Goal: Transaction & Acquisition: Purchase product/service

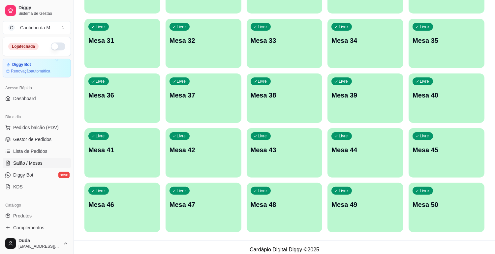
scroll to position [386, 0]
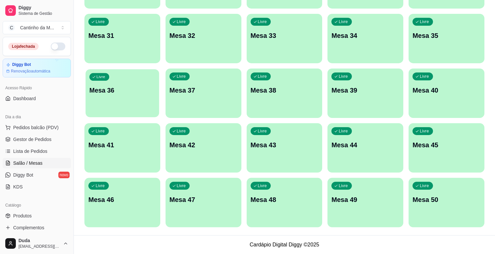
click at [154, 91] on p "Mesa 36" at bounding box center [122, 90] width 66 height 9
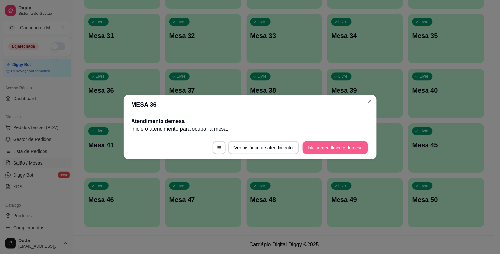
click at [335, 150] on button "Iniciar atendimento de mesa" at bounding box center [335, 147] width 65 height 13
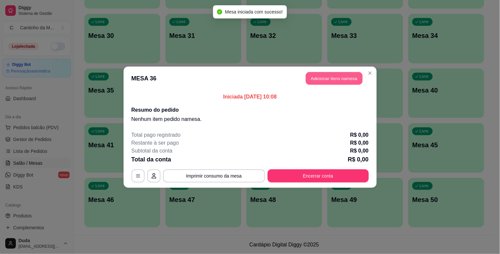
click at [348, 82] on button "Adicionar itens na mesa" at bounding box center [334, 78] width 57 height 13
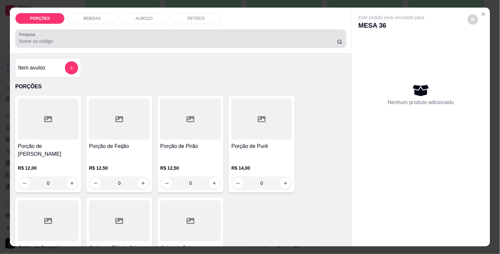
click at [262, 32] on div at bounding box center [180, 38] width 323 height 13
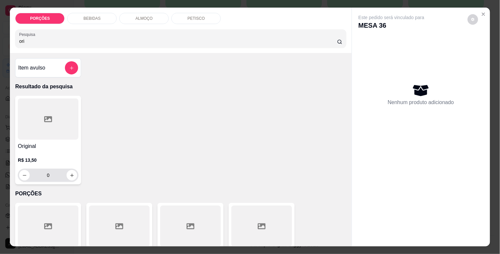
type input "ori"
click at [68, 179] on div "0" at bounding box center [48, 175] width 58 height 13
click at [70, 173] on icon "increase-product-quantity" at bounding box center [72, 175] width 5 height 5
type input "1"
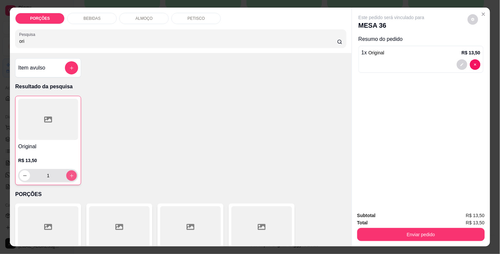
click at [69, 173] on icon "increase-product-quantity" at bounding box center [71, 175] width 5 height 5
type input "2"
click at [69, 173] on icon "increase-product-quantity" at bounding box center [71, 175] width 5 height 5
type input "3"
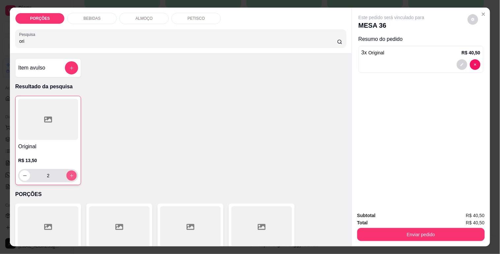
type input "3"
click at [69, 173] on icon "increase-product-quantity" at bounding box center [71, 175] width 5 height 5
type input "4"
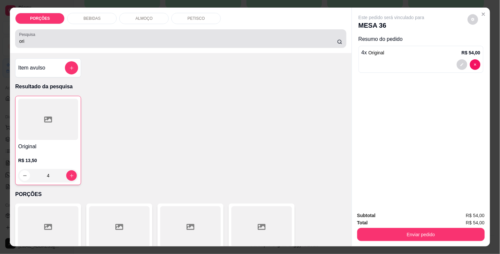
click at [72, 38] on input "ori" at bounding box center [178, 41] width 318 height 7
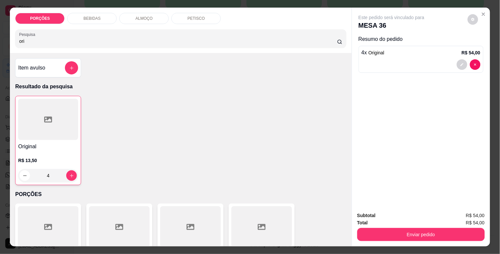
click at [72, 38] on input "ori" at bounding box center [178, 41] width 318 height 7
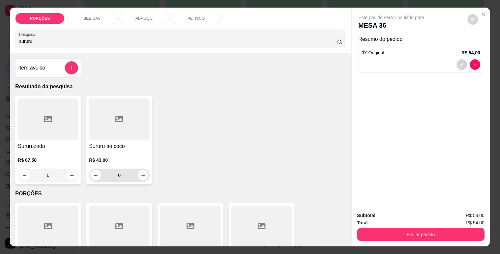
type input "sururu"
click at [141, 173] on icon "increase-product-quantity" at bounding box center [143, 175] width 5 height 5
type input "1"
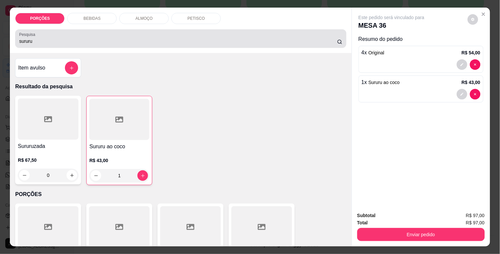
click at [83, 38] on input "sururu" at bounding box center [178, 41] width 318 height 7
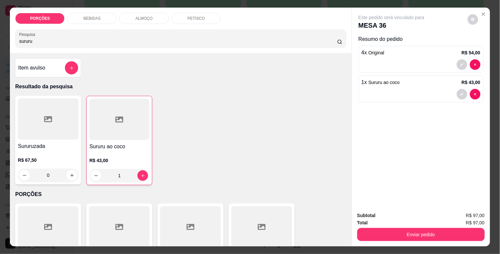
click at [83, 38] on input "sururu" at bounding box center [178, 41] width 318 height 7
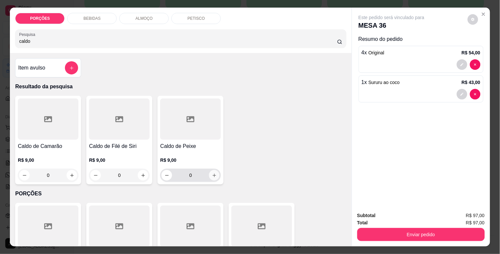
type input "caldo"
click at [212, 173] on icon "increase-product-quantity" at bounding box center [214, 175] width 5 height 5
type input "1"
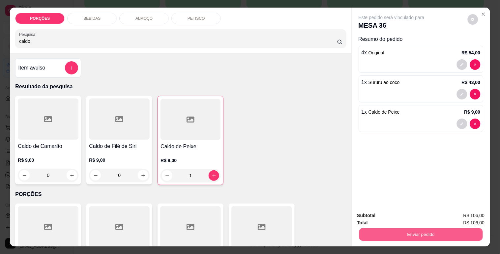
click at [444, 235] on button "Enviar pedido" at bounding box center [421, 234] width 124 height 13
click at [459, 219] on button "Sim, quero registrar" at bounding box center [461, 216] width 47 height 12
click at [400, 231] on button "Enviar pedido" at bounding box center [421, 234] width 128 height 13
click at [402, 210] on button "Não registrar e enviar pedido" at bounding box center [399, 216] width 69 height 13
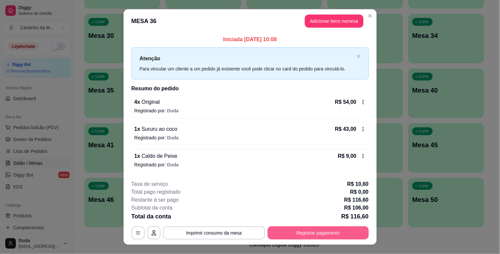
click at [352, 233] on button "Registrar pagamento" at bounding box center [318, 232] width 101 height 13
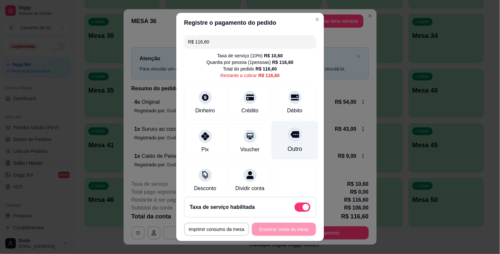
click at [287, 152] on div "Outro" at bounding box center [294, 149] width 15 height 9
click at [290, 139] on icon at bounding box center [294, 134] width 9 height 9
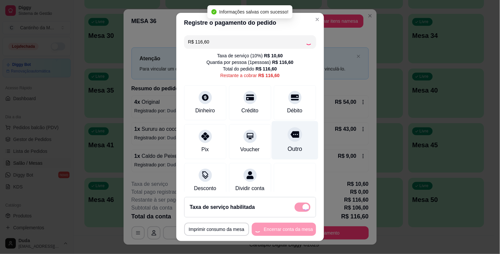
type input "R$ 0,00"
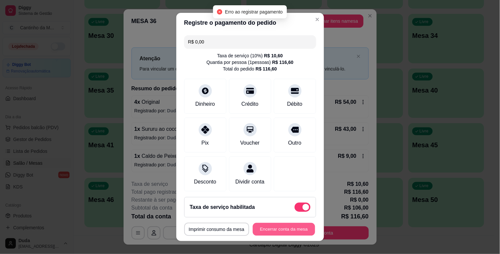
click at [258, 229] on button "Encerrar conta da mesa" at bounding box center [284, 229] width 62 height 13
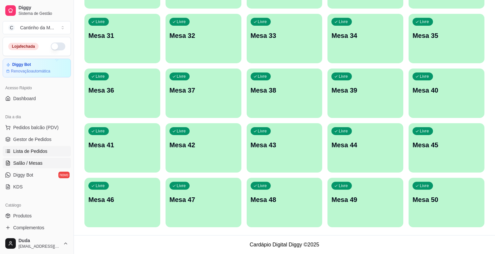
click at [41, 151] on span "Lista de Pedidos" at bounding box center [30, 151] width 34 height 7
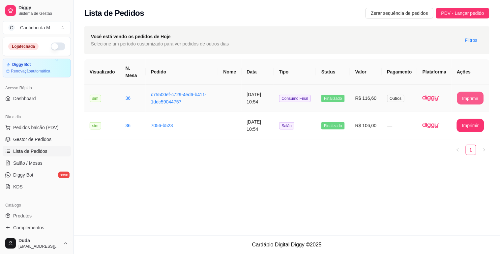
click at [464, 98] on button "Imprimir" at bounding box center [470, 98] width 26 height 13
click at [31, 139] on span "Gestor de Pedidos" at bounding box center [32, 139] width 38 height 7
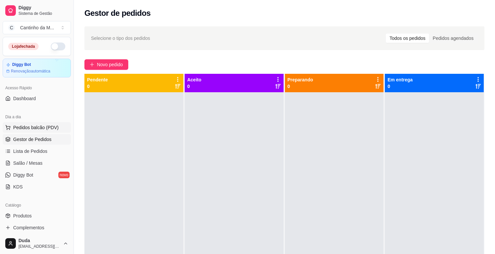
click at [38, 131] on button "Pedidos balcão (PDV)" at bounding box center [37, 127] width 68 height 11
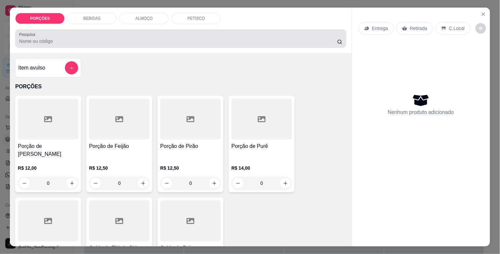
click at [65, 34] on div at bounding box center [180, 38] width 323 height 13
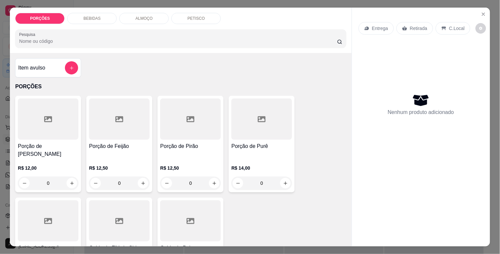
type input "s"
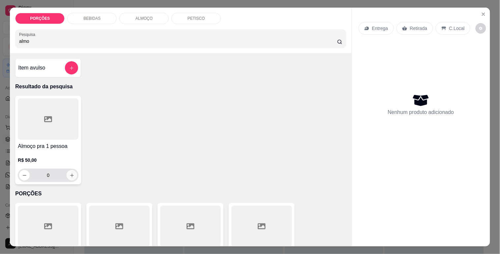
type input "almo"
click at [70, 176] on button "increase-product-quantity" at bounding box center [72, 175] width 11 height 11
type input "1"
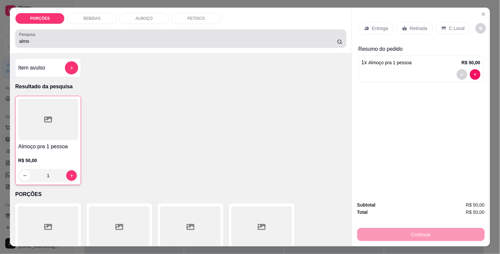
click at [95, 40] on input "almo" at bounding box center [178, 41] width 318 height 7
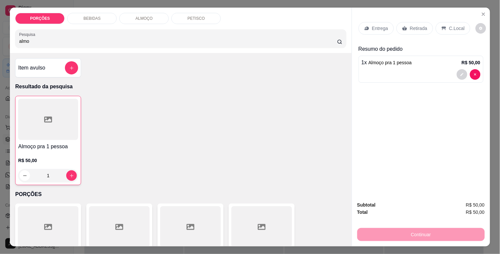
click at [95, 40] on input "almo" at bounding box center [178, 41] width 318 height 7
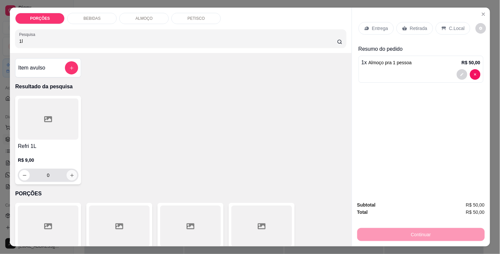
type input "1l"
click at [72, 173] on button "increase-product-quantity" at bounding box center [72, 175] width 11 height 11
type input "1"
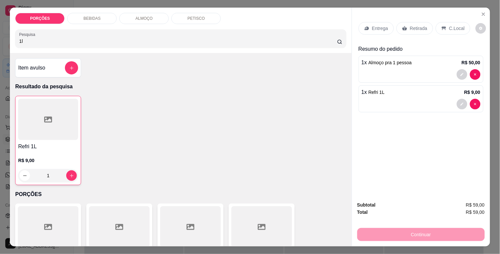
click at [416, 25] on p "Retirada" at bounding box center [418, 28] width 17 height 7
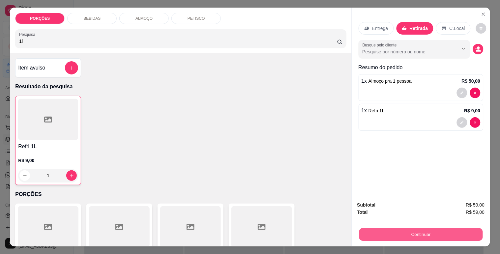
click at [431, 232] on button "Continuar" at bounding box center [421, 234] width 124 height 13
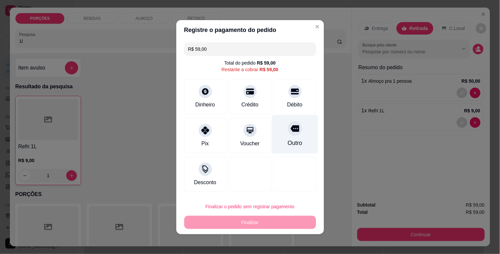
click at [292, 136] on div "Outro" at bounding box center [295, 134] width 46 height 39
type input "R$ 0,00"
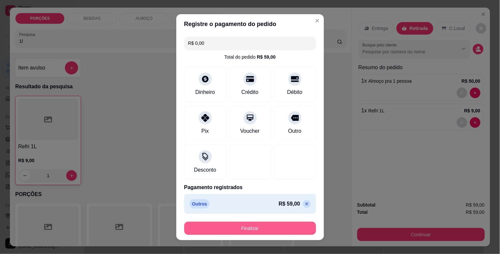
click at [262, 231] on button "Finalizar" at bounding box center [250, 228] width 132 height 13
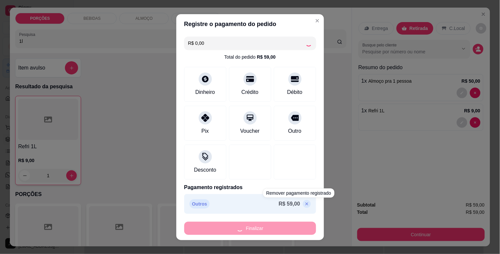
type input "0"
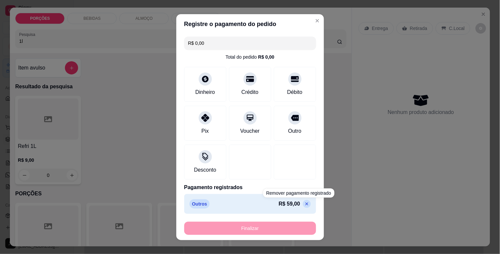
type input "-R$ 59,00"
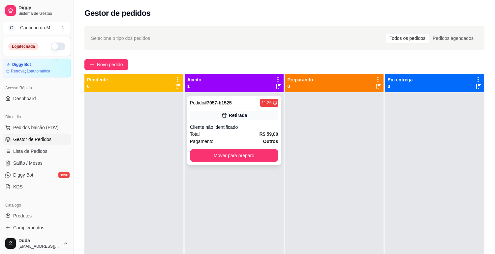
click at [249, 134] on div "Total R$ 59,00" at bounding box center [234, 134] width 88 height 7
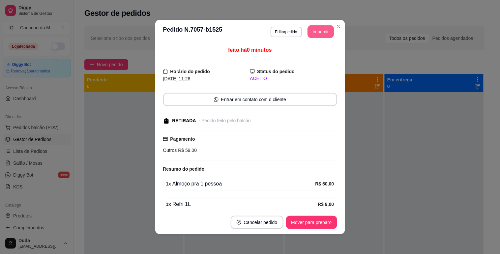
click at [312, 29] on button "Imprimir" at bounding box center [321, 31] width 26 height 13
click at [311, 225] on button "Mover para preparo" at bounding box center [311, 222] width 51 height 13
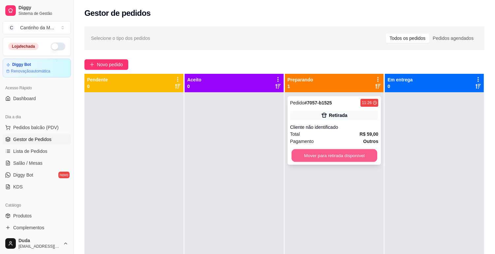
click at [351, 154] on button "Mover para retirada disponível" at bounding box center [334, 155] width 86 height 13
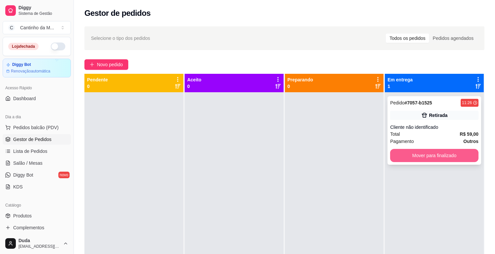
click at [414, 155] on button "Mover para finalizado" at bounding box center [434, 155] width 88 height 13
